Goal: Browse casually

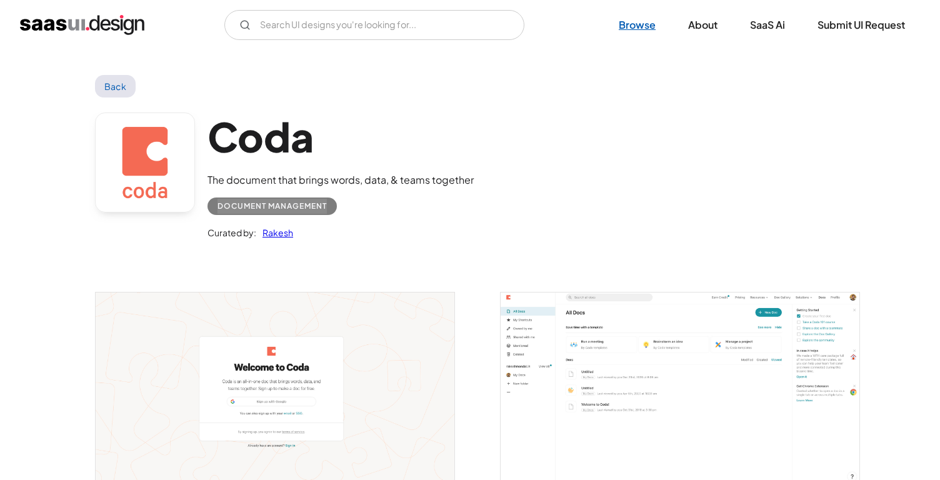
click at [632, 28] on link "Browse" at bounding box center [637, 24] width 67 height 27
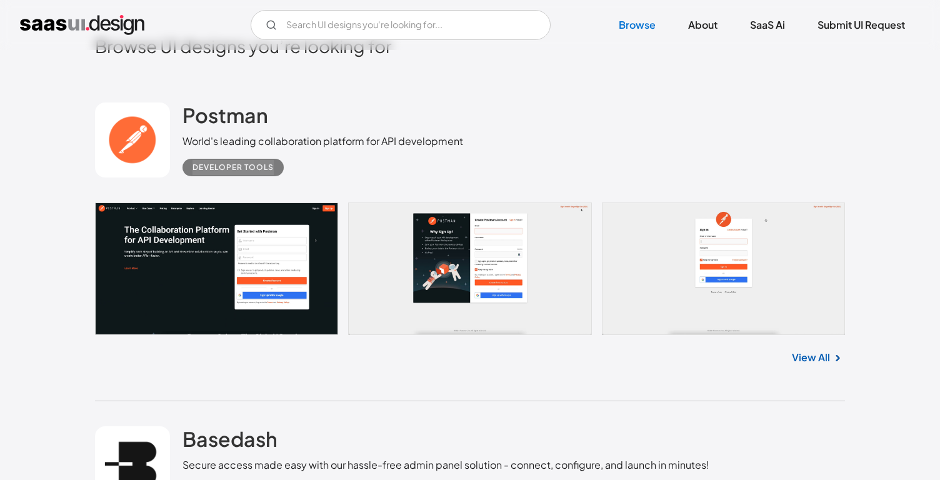
scroll to position [315, 0]
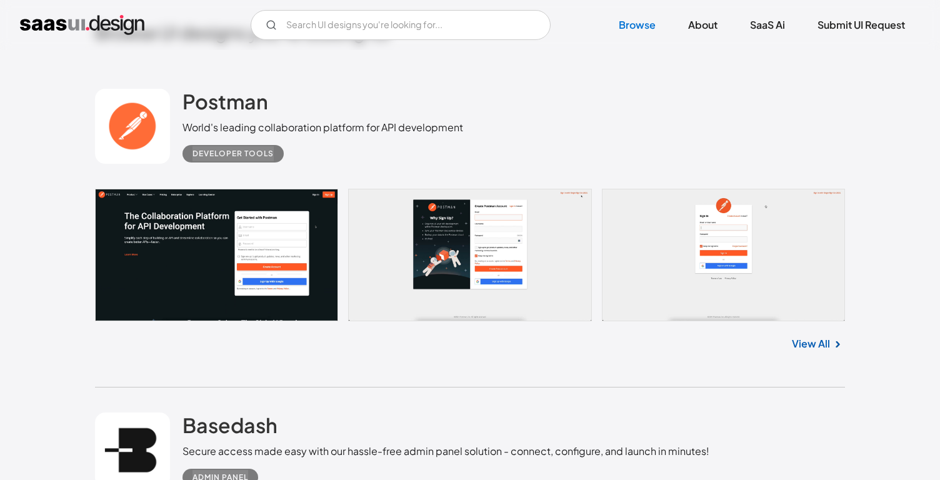
click at [514, 257] on link at bounding box center [470, 255] width 750 height 132
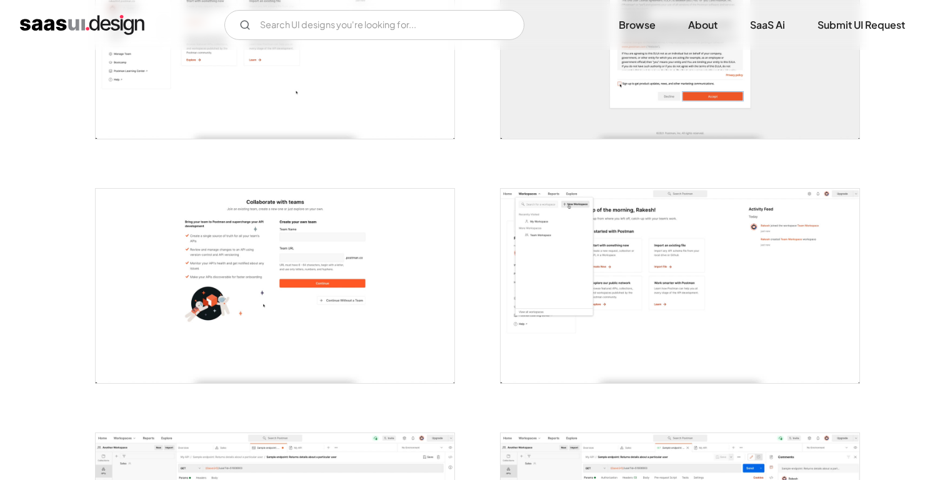
scroll to position [2313, 0]
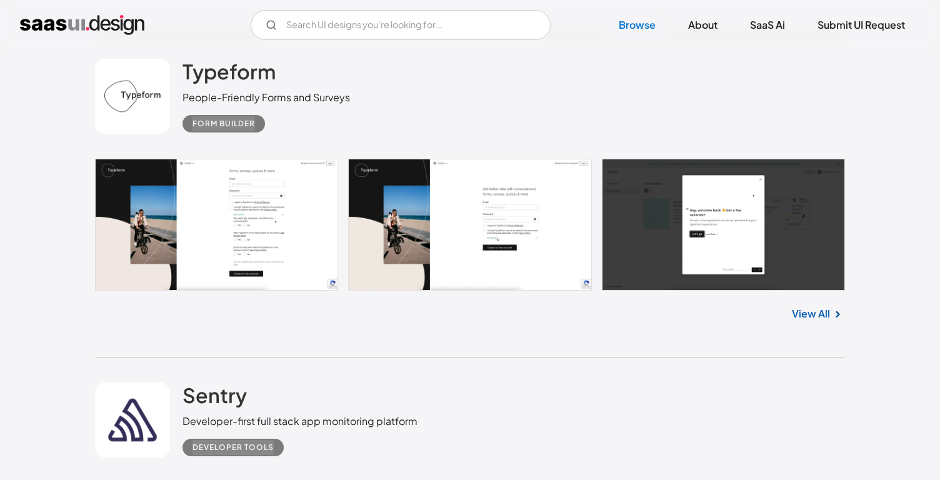
scroll to position [1337, 0]
